Goal: Information Seeking & Learning: Learn about a topic

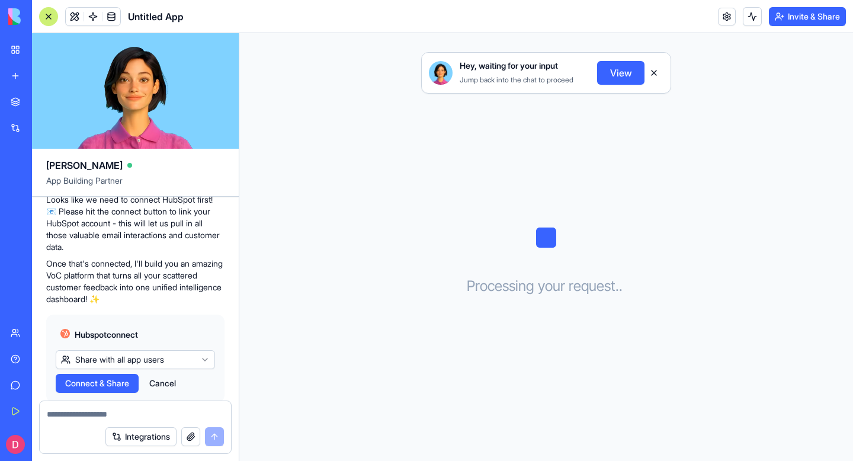
scroll to position [258, 0]
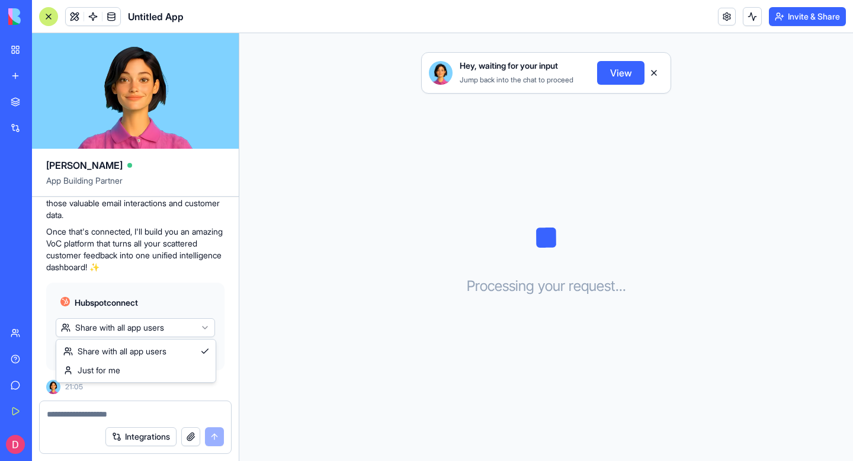
click at [129, 328] on html "BETA My Workspace New app Marketplace Integrations Recent Untitled App AI Logo …" at bounding box center [426, 230] width 853 height 461
click at [86, 347] on span "Connect" at bounding box center [81, 352] width 33 height 12
click at [124, 351] on button "Cancel" at bounding box center [131, 351] width 39 height 19
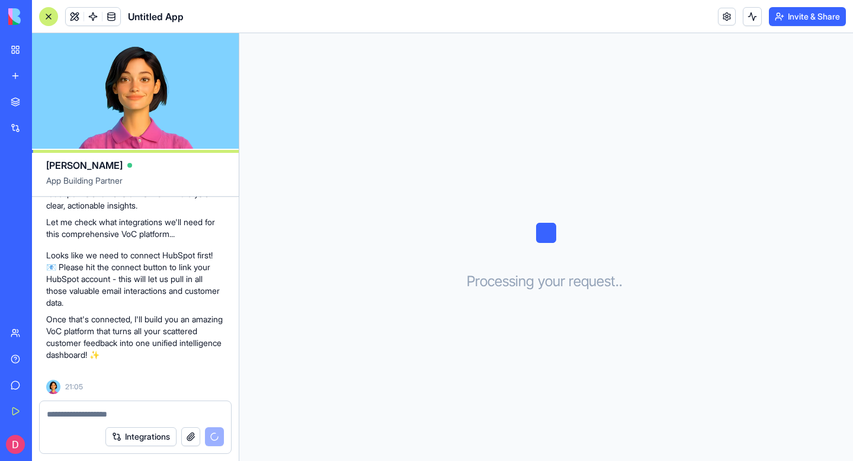
scroll to position [170, 0]
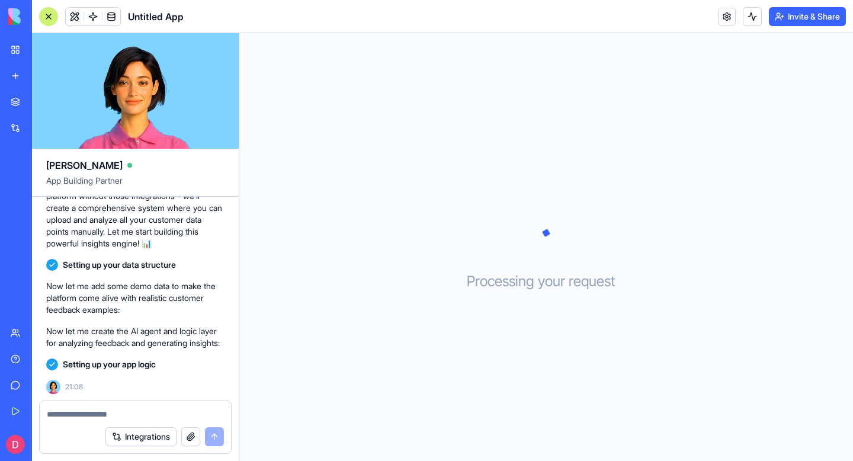
scroll to position [564, 0]
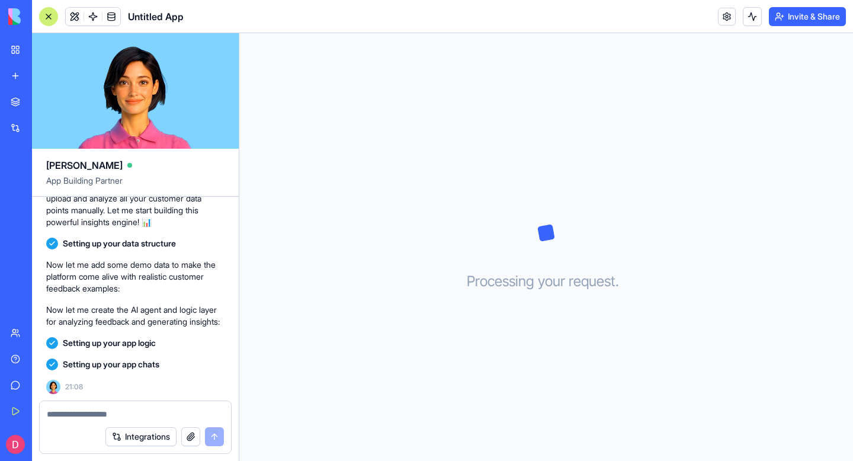
click at [172, 15] on span "Untitled App" at bounding box center [156, 16] width 56 height 14
click at [174, 18] on span "Untitled App" at bounding box center [156, 16] width 56 height 14
click at [187, 14] on header "Untitled App Invite & Share" at bounding box center [442, 16] width 821 height 33
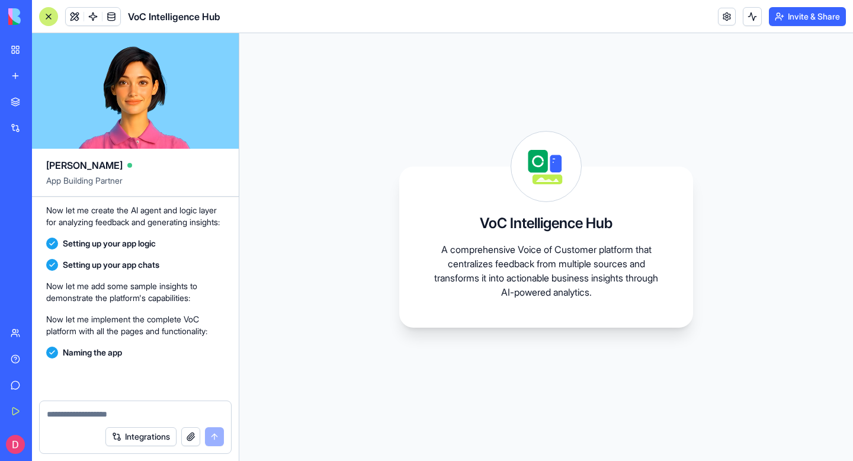
scroll to position [758, 0]
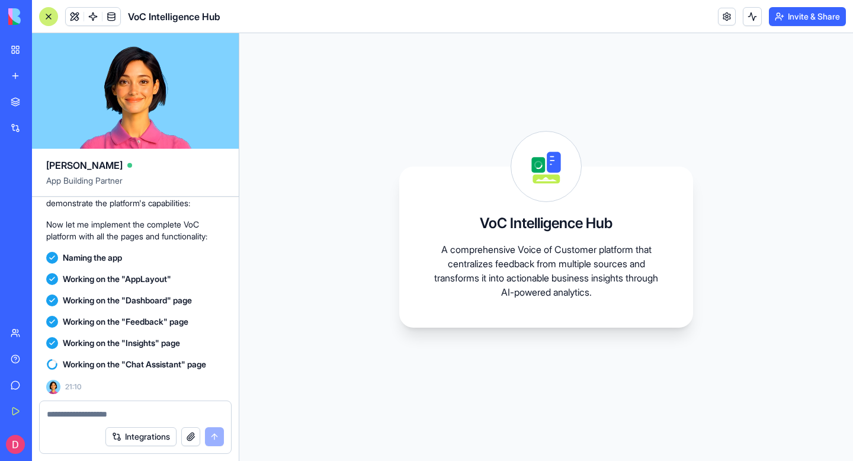
click at [337, 156] on div "VoC Intelligence Hub A comprehensive Voice of Customer platform that centralize…" at bounding box center [546, 247] width 614 height 428
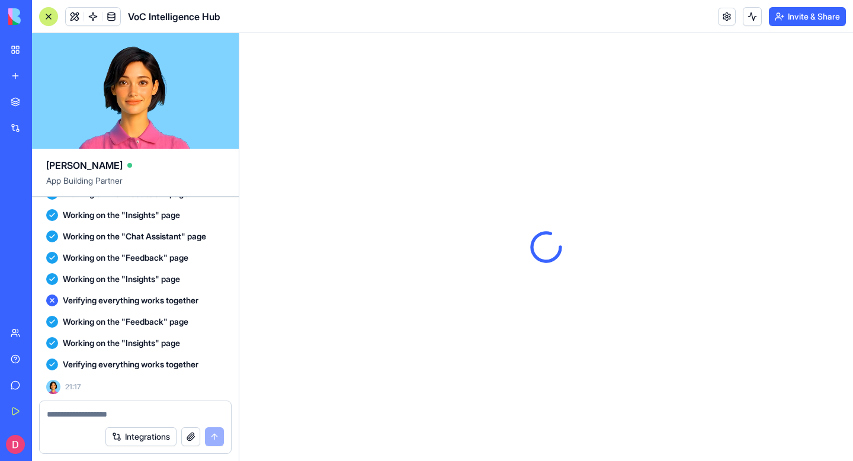
scroll to position [0, 0]
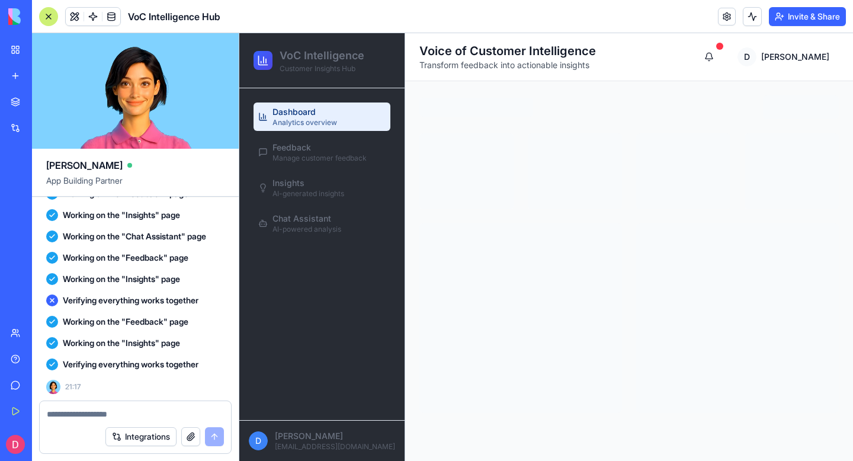
select select "**********"
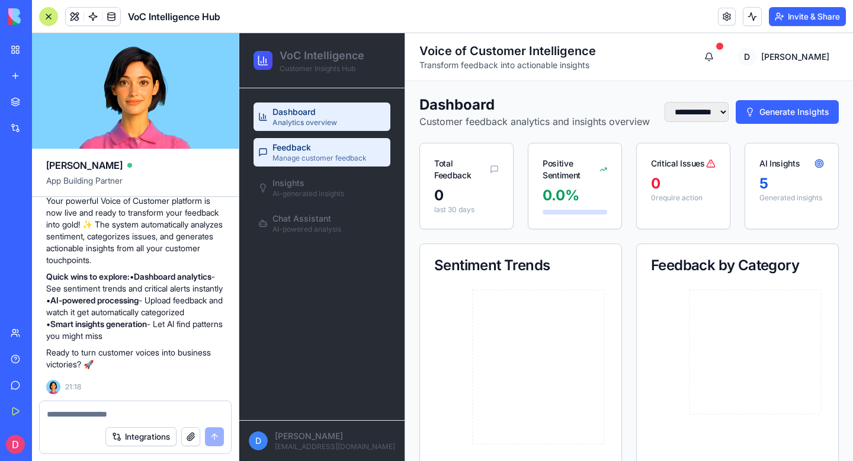
click at [330, 151] on div "Feedback Manage customer feedback" at bounding box center [320, 152] width 94 height 21
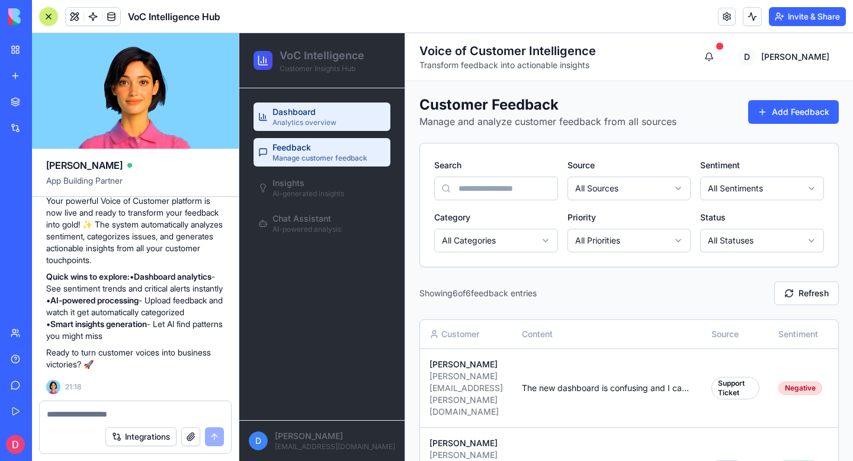
click at [324, 120] on span "Analytics overview" at bounding box center [305, 122] width 64 height 9
select select "**********"
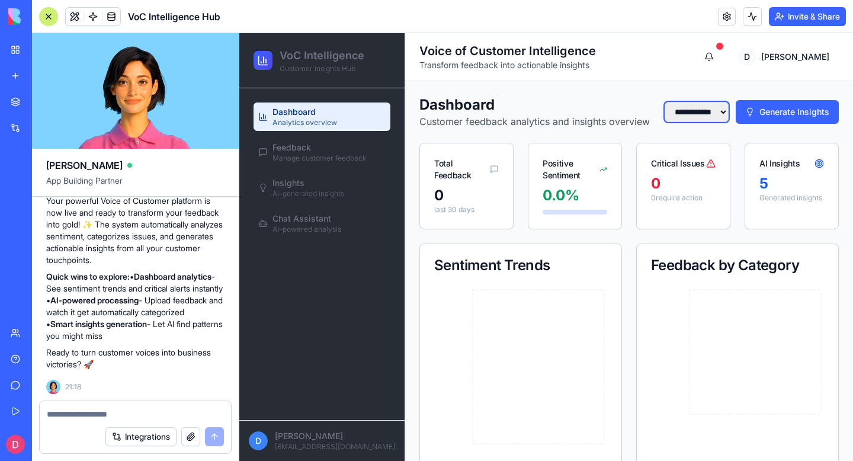
click at [705, 114] on select "**********" at bounding box center [697, 112] width 64 height 20
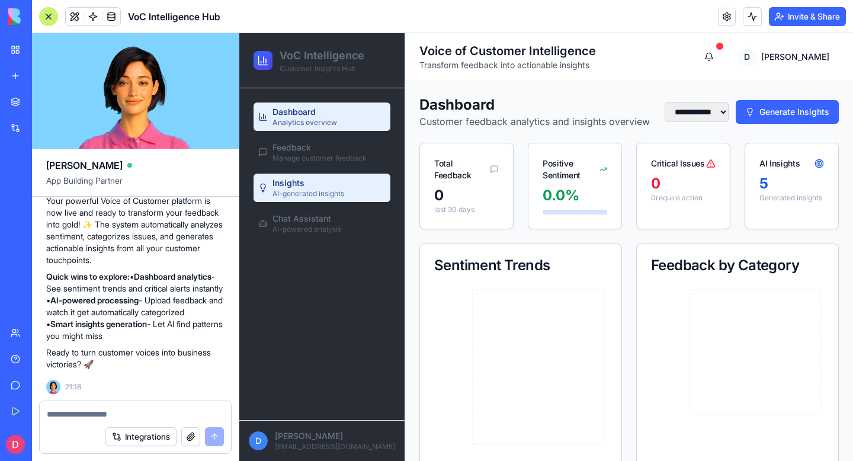
click at [314, 184] on div "Insights AI-generated insights" at bounding box center [309, 187] width 72 height 21
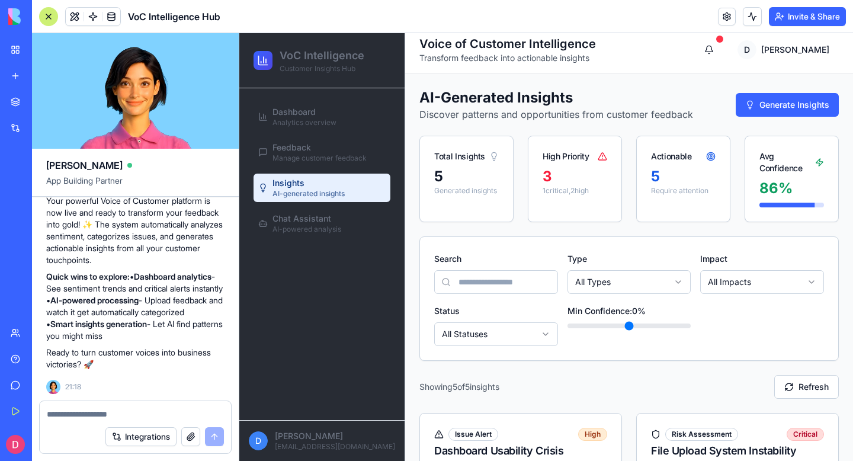
scroll to position [8, 0]
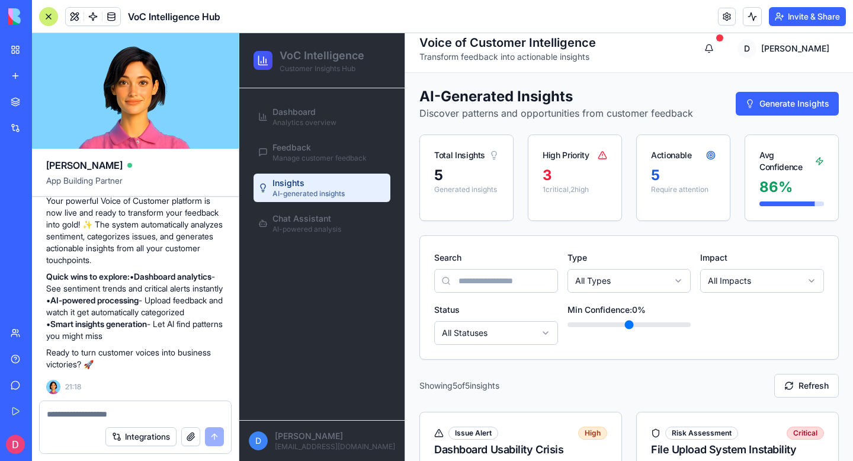
click at [550, 175] on div "3" at bounding box center [575, 175] width 65 height 19
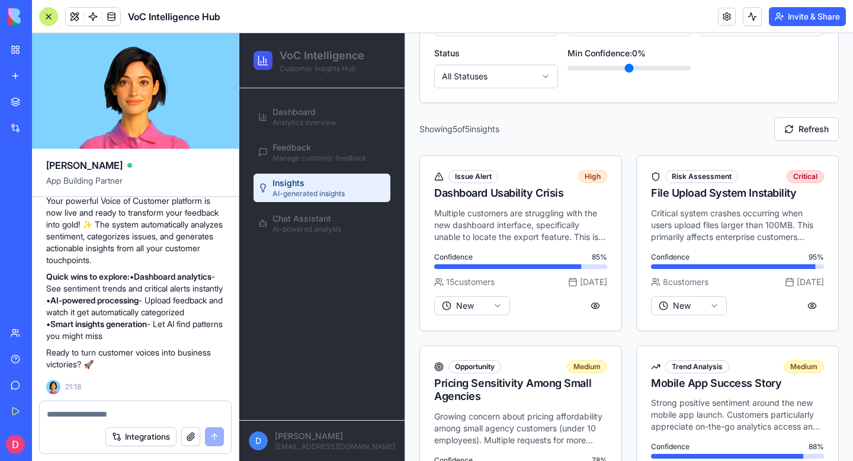
scroll to position [266, 0]
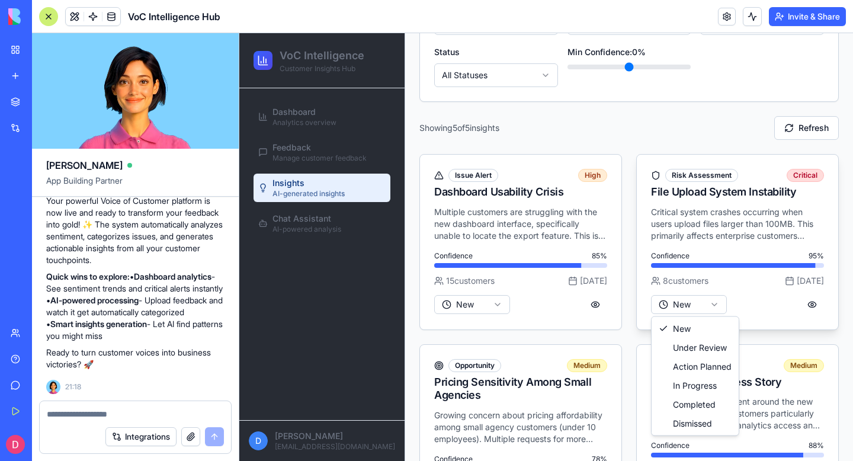
click at [693, 301] on html "VoC Intelligence Customer Insights Hub Dashboard Analytics overview Feedback Ma…" at bounding box center [546, 252] width 614 height 970
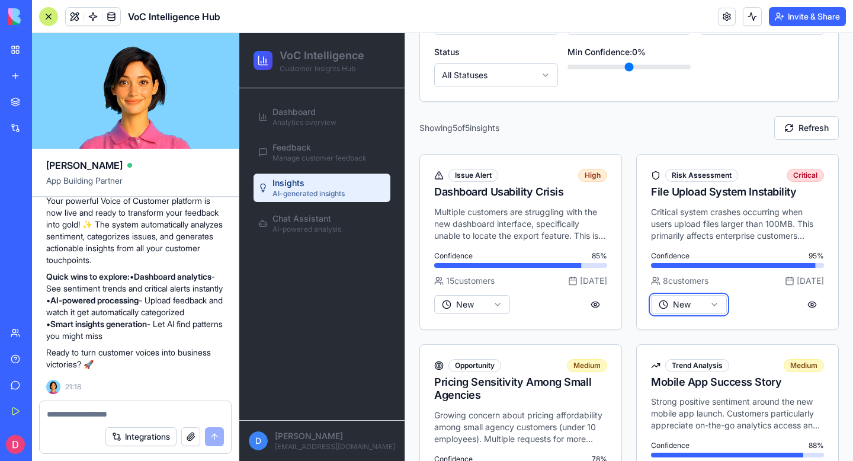
click at [715, 312] on html "VoC Intelligence Customer Insights Hub Dashboard Analytics overview Feedback Ma…" at bounding box center [546, 252] width 614 height 970
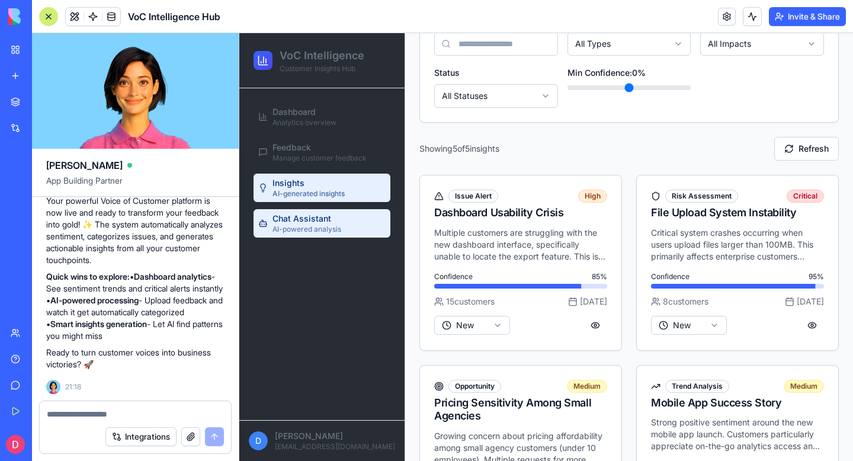
click at [318, 223] on span "Chat Assistant" at bounding box center [302, 219] width 59 height 12
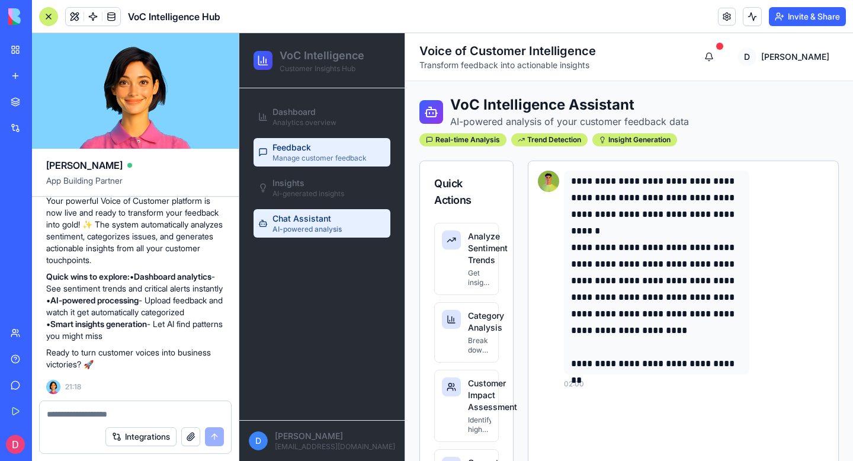
click at [348, 154] on span "Manage customer feedback" at bounding box center [320, 157] width 94 height 9
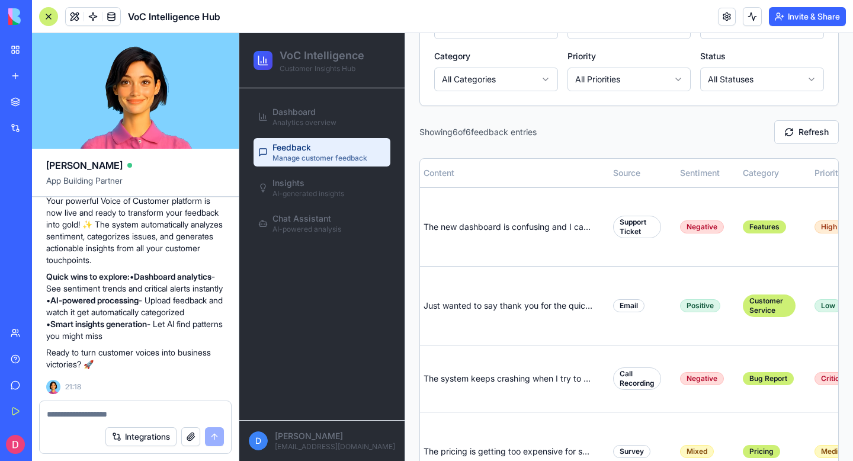
scroll to position [0, 105]
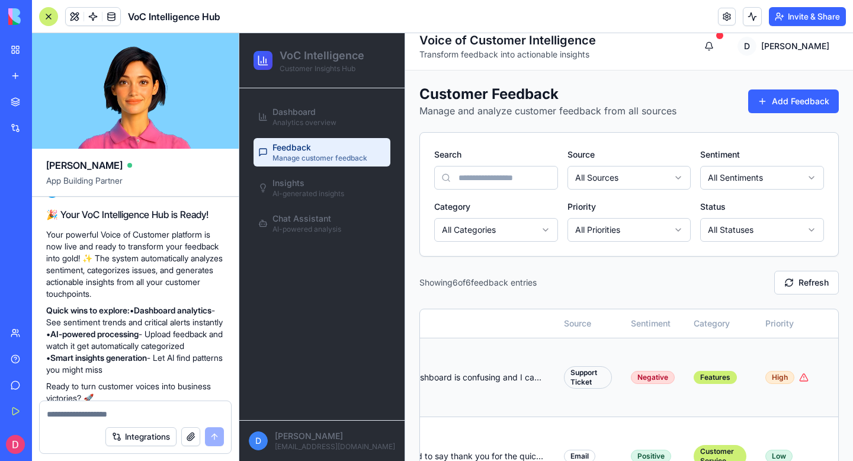
scroll to position [0, 0]
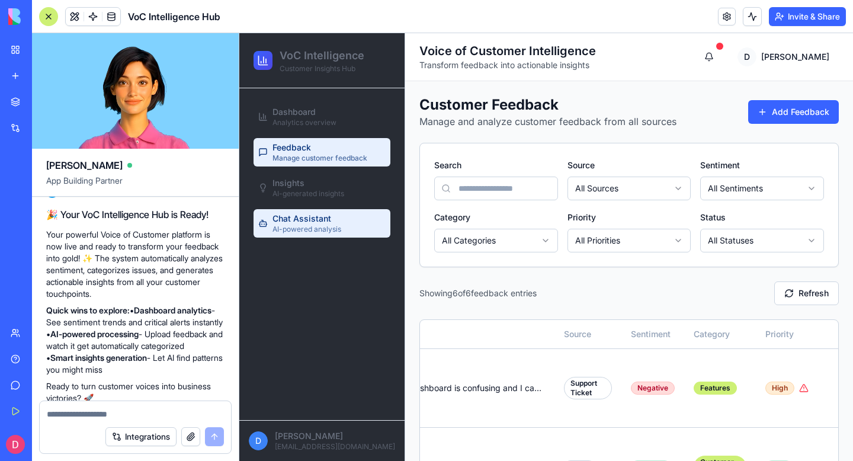
click at [325, 223] on span "Chat Assistant" at bounding box center [302, 219] width 59 height 12
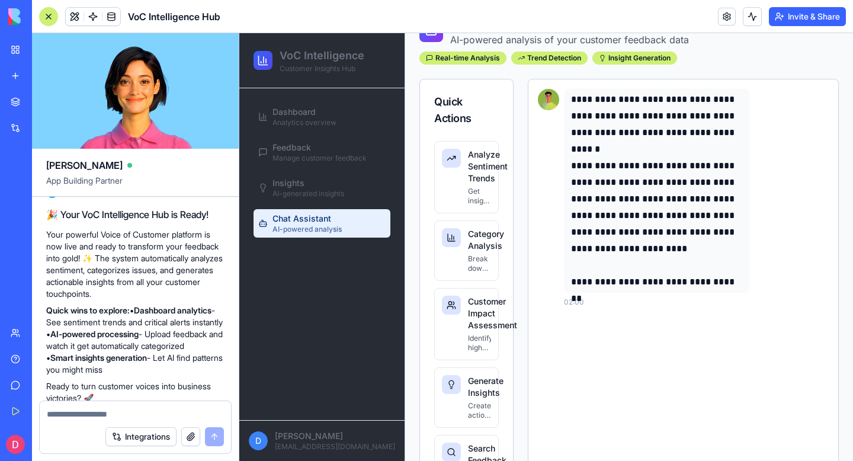
scroll to position [79, 0]
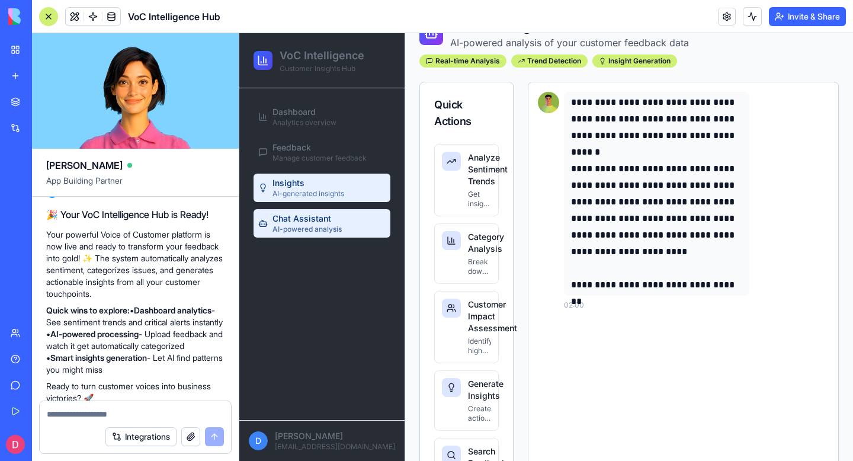
click at [344, 188] on div "Insights AI-generated insights" at bounding box center [309, 187] width 72 height 21
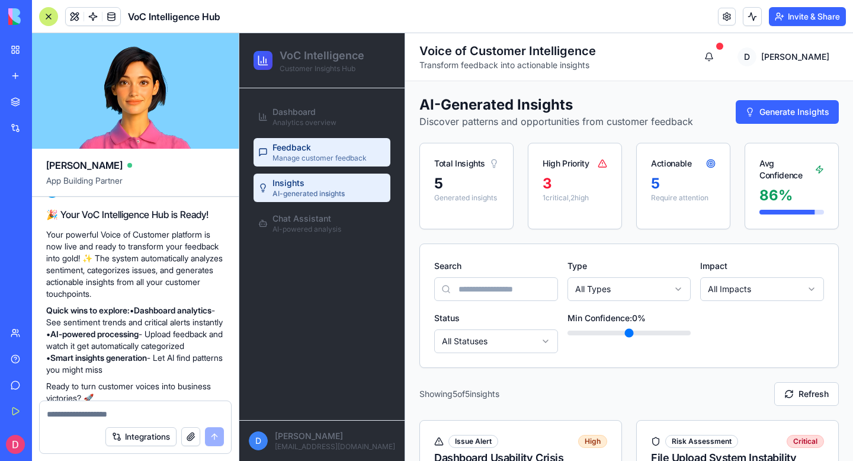
click at [306, 140] on link "Feedback Manage customer feedback" at bounding box center [322, 152] width 137 height 28
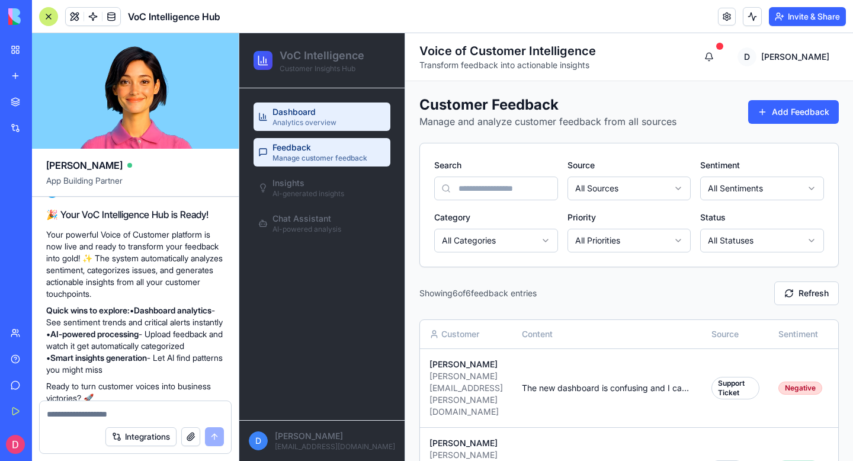
click at [338, 110] on link "Dashboard Analytics overview" at bounding box center [322, 117] width 137 height 28
select select "**********"
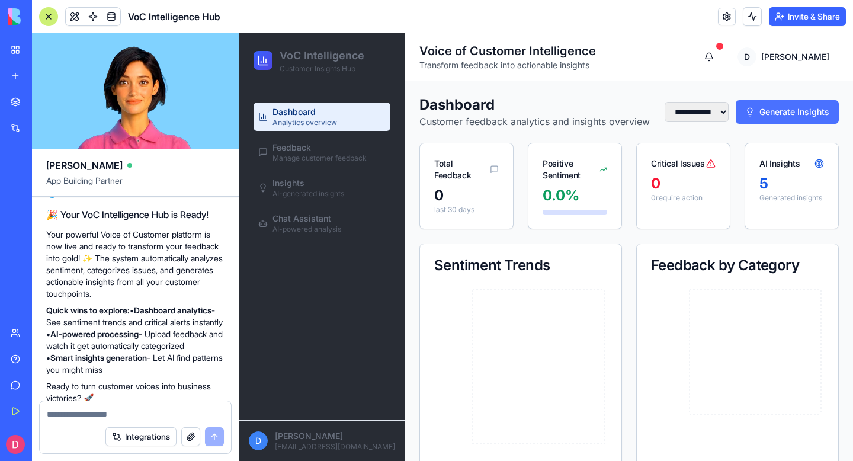
click at [795, 124] on button "Generate Insights" at bounding box center [787, 112] width 103 height 24
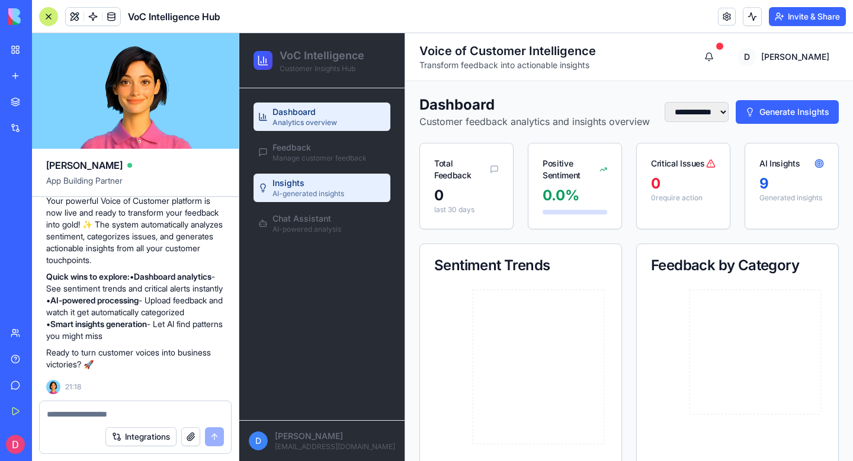
click at [337, 196] on span "AI-generated insights" at bounding box center [309, 193] width 72 height 9
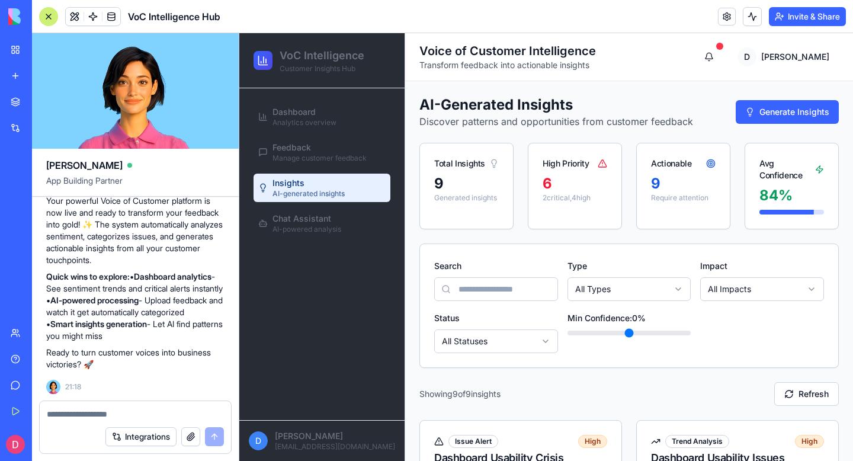
click at [590, 166] on div "High Priority" at bounding box center [575, 158] width 93 height 31
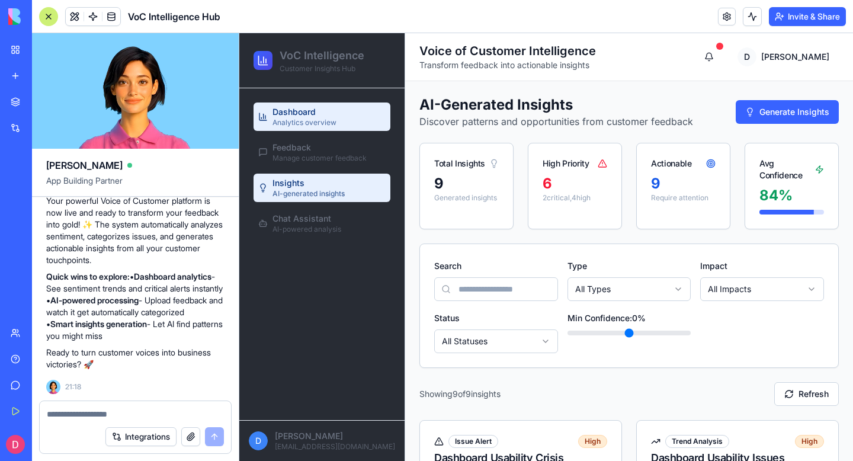
click at [320, 105] on link "Dashboard Analytics overview" at bounding box center [322, 117] width 137 height 28
select select "**********"
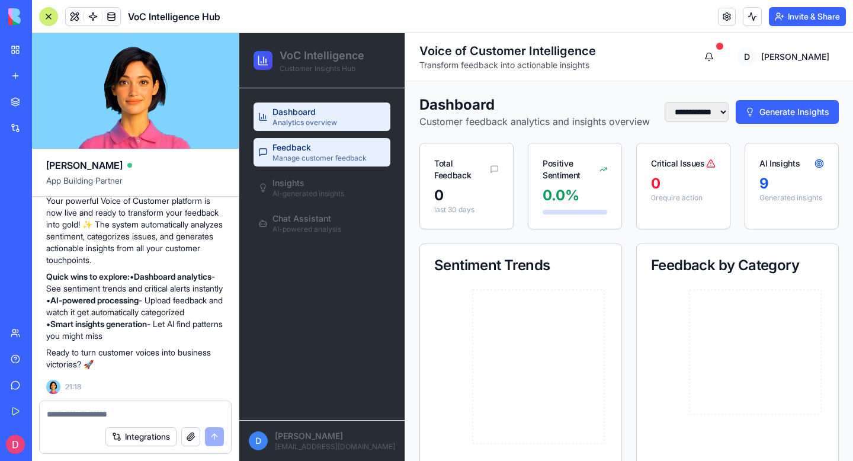
click at [344, 145] on div "Feedback Manage customer feedback" at bounding box center [320, 152] width 94 height 21
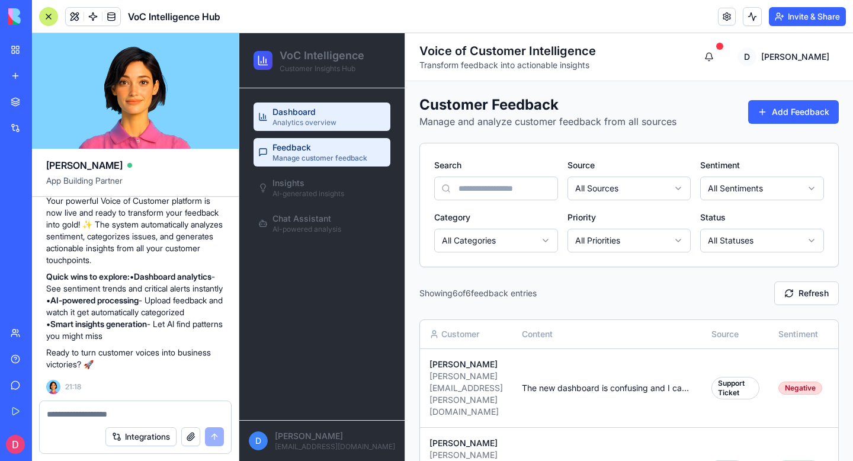
click at [347, 116] on link "Dashboard Analytics overview" at bounding box center [322, 117] width 137 height 28
select select "**********"
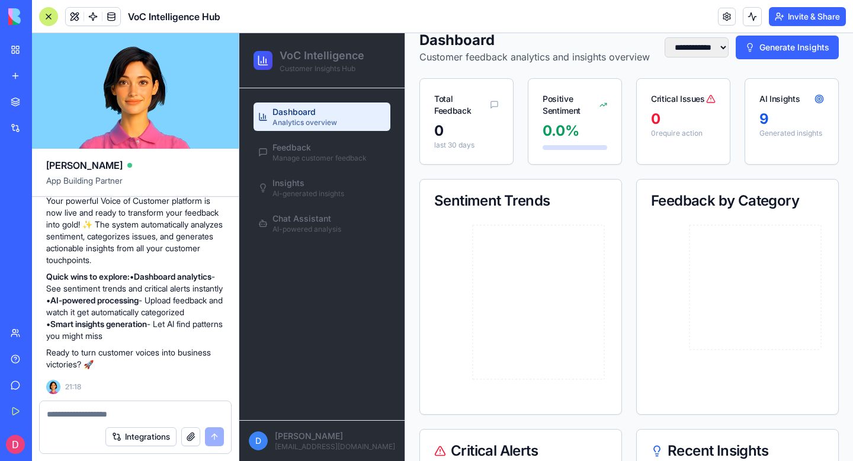
scroll to position [85, 0]
